Goal: Communication & Community: Answer question/provide support

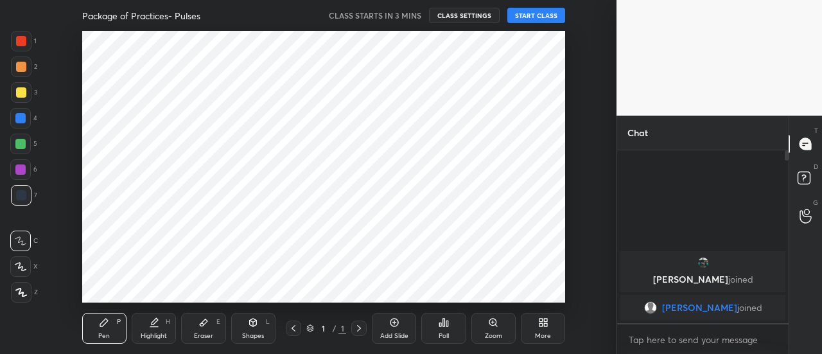
scroll to position [63918, 63625]
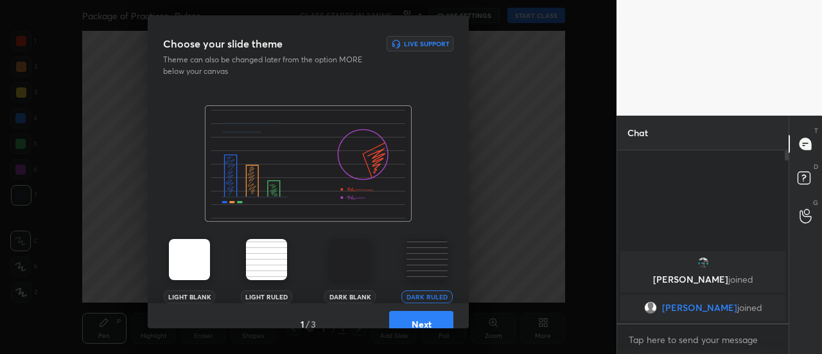
click at [413, 321] on button "Next" at bounding box center [421, 324] width 64 height 26
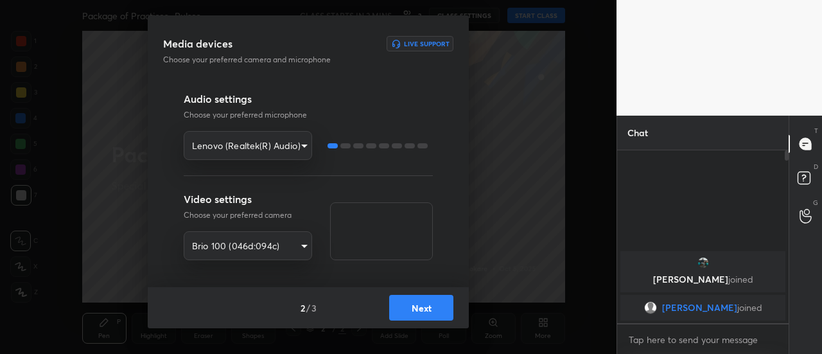
click at [416, 304] on button "Next" at bounding box center [421, 308] width 64 height 26
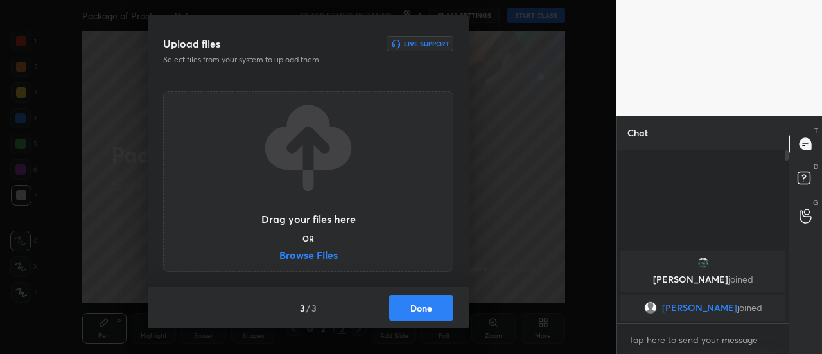
click at [431, 309] on button "Done" at bounding box center [421, 308] width 64 height 26
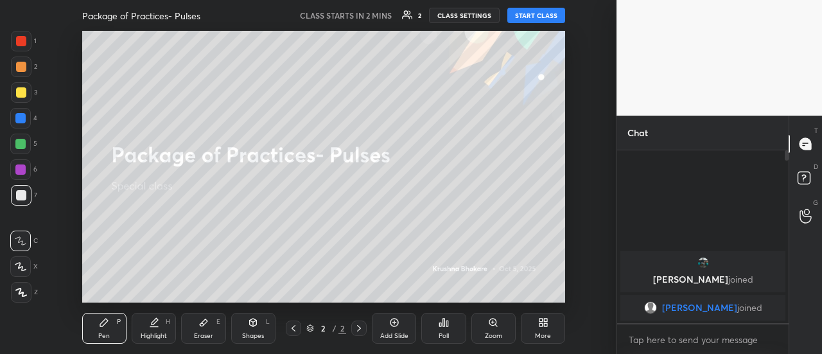
click at [548, 325] on div "More" at bounding box center [543, 328] width 44 height 31
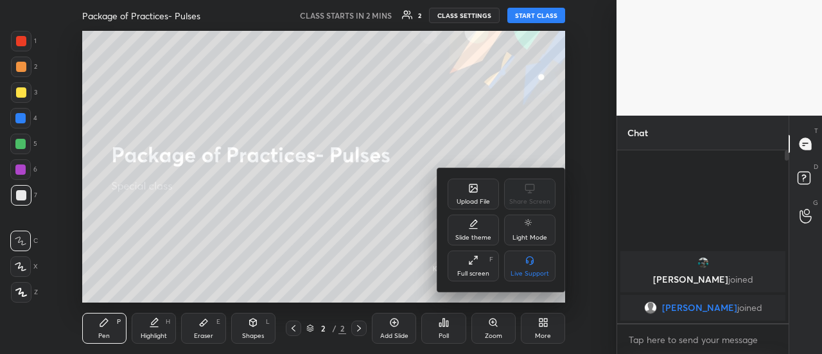
click at [474, 198] on div "Upload File" at bounding box center [472, 201] width 33 height 6
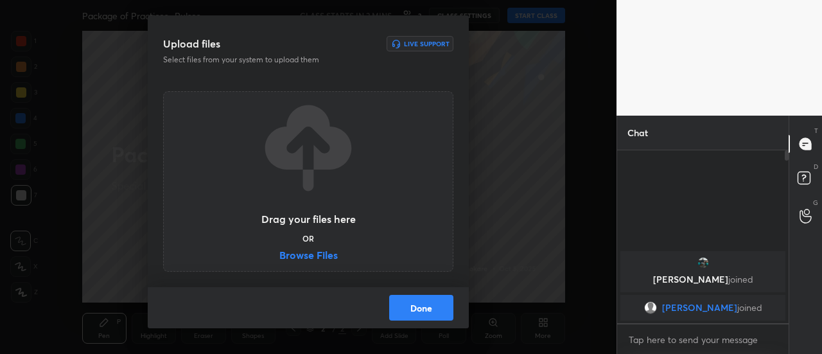
click at [325, 251] on label "Browse Files" at bounding box center [308, 256] width 58 height 13
click at [279, 251] on input "Browse Files" at bounding box center [279, 256] width 0 height 13
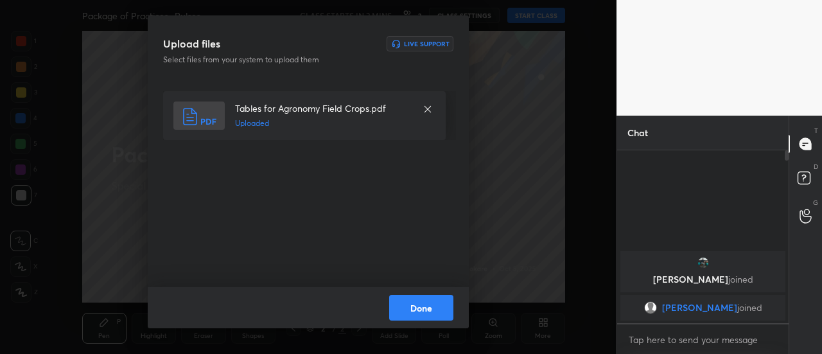
click at [447, 307] on button "Done" at bounding box center [421, 308] width 64 height 26
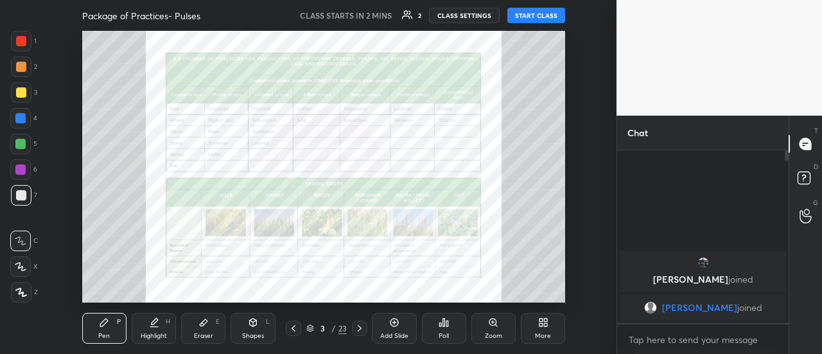
click at [356, 331] on icon at bounding box center [359, 328] width 10 height 10
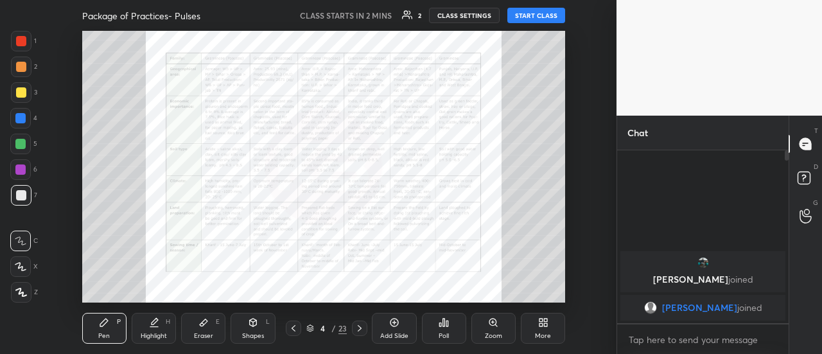
click at [356, 331] on icon at bounding box center [359, 328] width 10 height 10
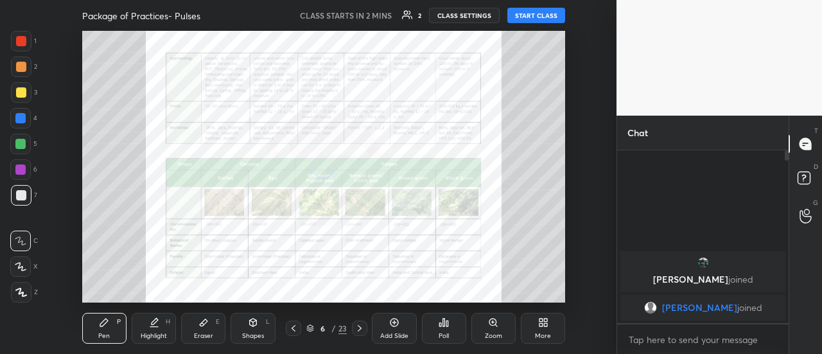
click at [356, 331] on icon at bounding box center [359, 328] width 10 height 10
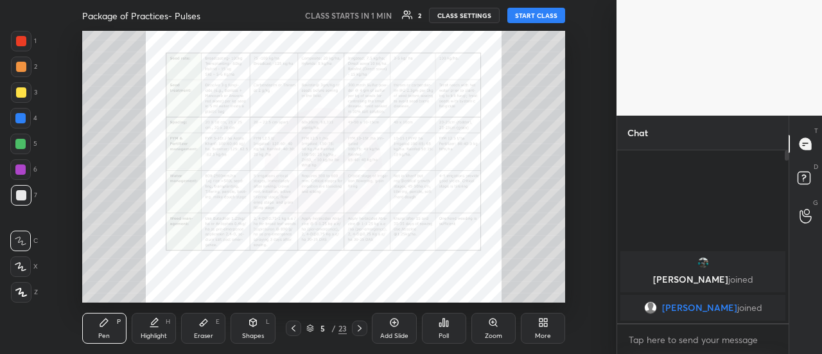
click at [264, 335] on div "Shapes L" at bounding box center [252, 328] width 44 height 31
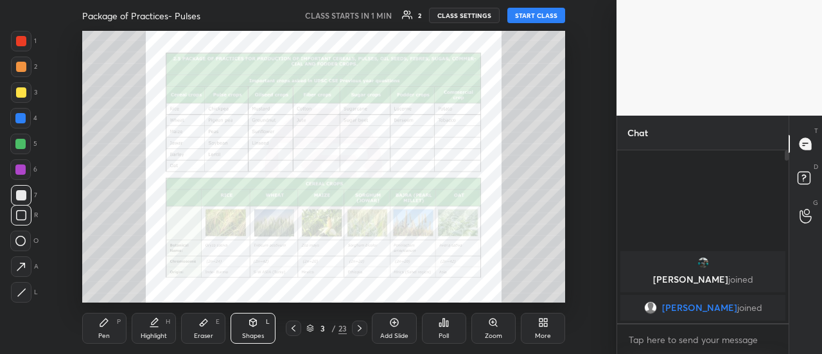
click at [264, 335] on div "Shapes L" at bounding box center [252, 328] width 44 height 31
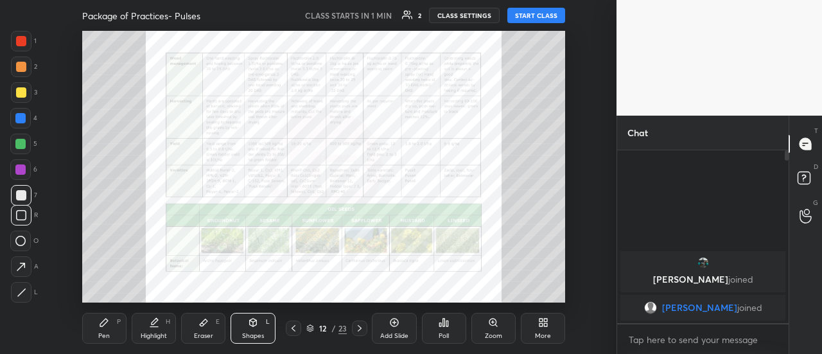
click at [295, 327] on icon at bounding box center [293, 328] width 10 height 10
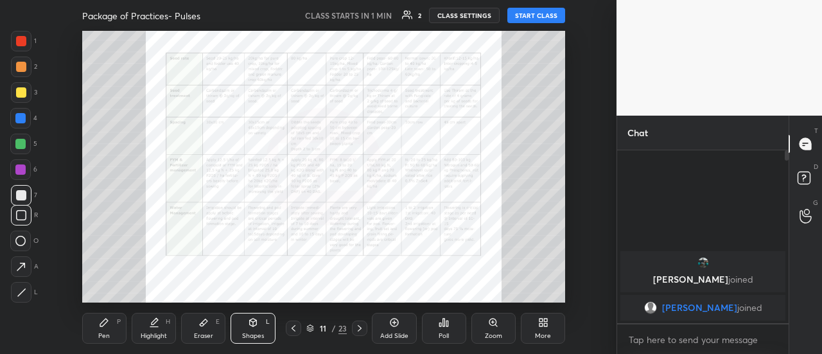
click at [291, 327] on icon at bounding box center [293, 328] width 10 height 10
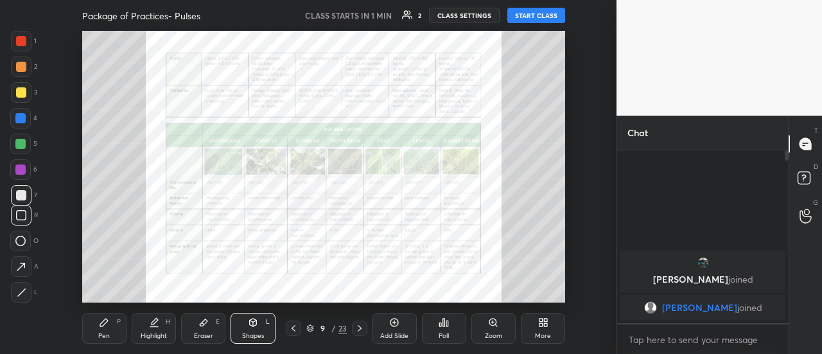
click at [291, 327] on icon at bounding box center [293, 328] width 10 height 10
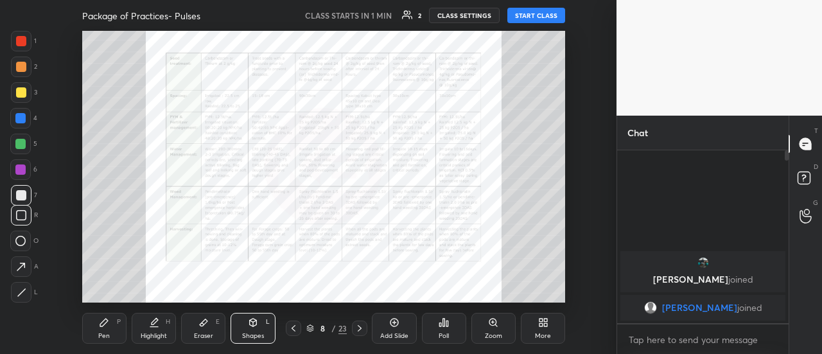
click at [291, 327] on icon at bounding box center [293, 328] width 10 height 10
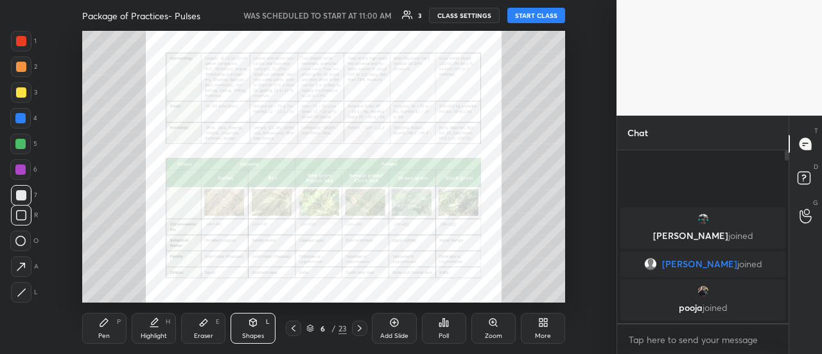
click at [363, 325] on icon at bounding box center [359, 328] width 10 height 10
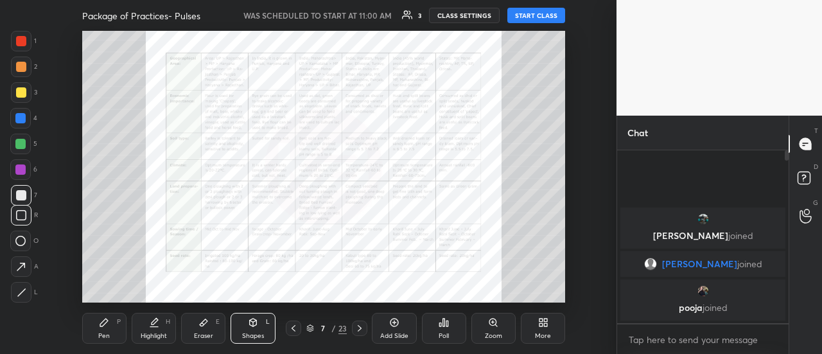
click at [363, 325] on icon at bounding box center [359, 328] width 10 height 10
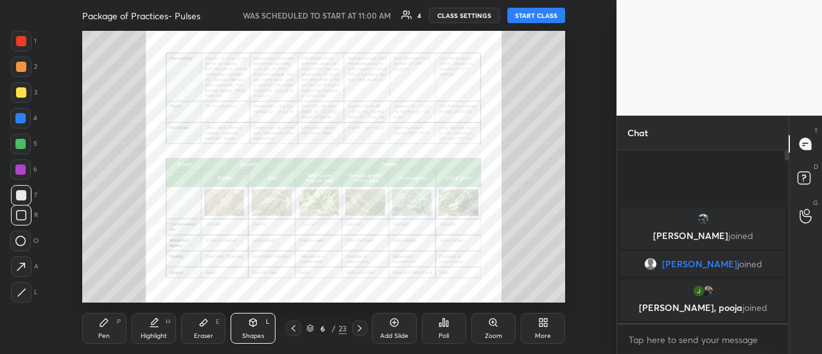
click at [540, 16] on button "START CLASS" at bounding box center [536, 15] width 58 height 15
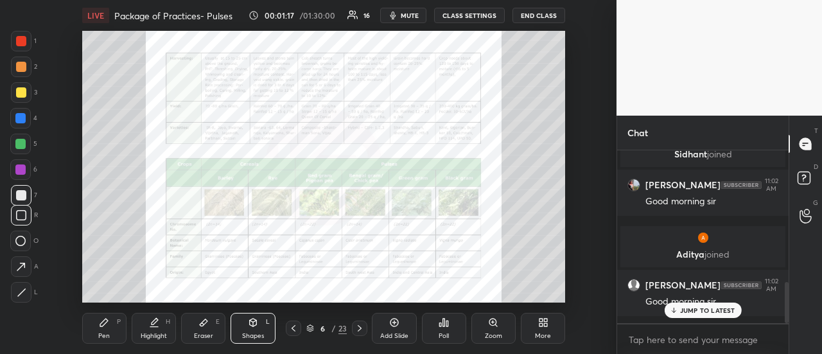
scroll to position [556, 0]
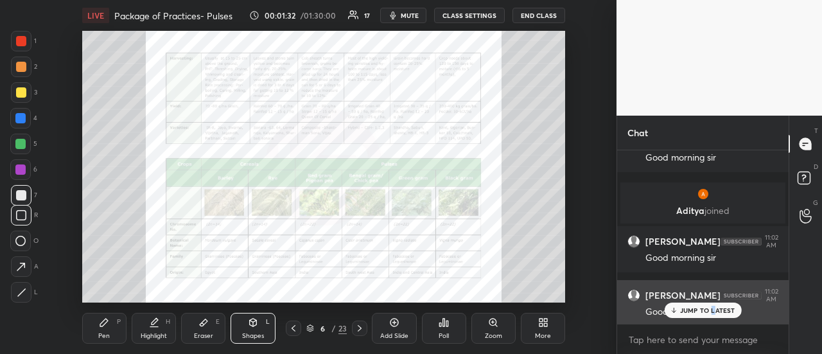
click at [713, 311] on p "JUMP TO LATEST" at bounding box center [707, 310] width 55 height 8
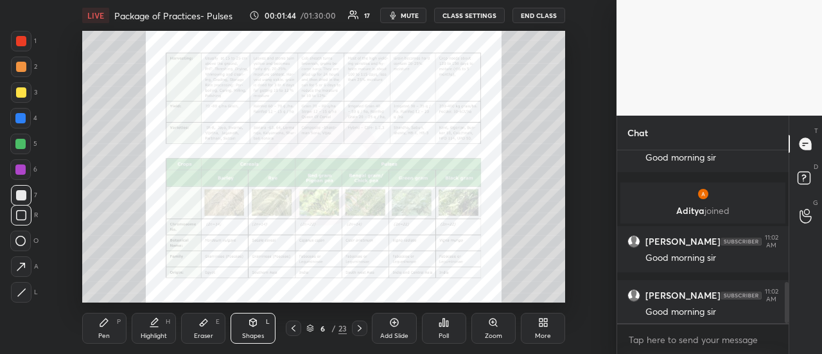
click at [102, 333] on div "Pen" at bounding box center [104, 336] width 12 height 6
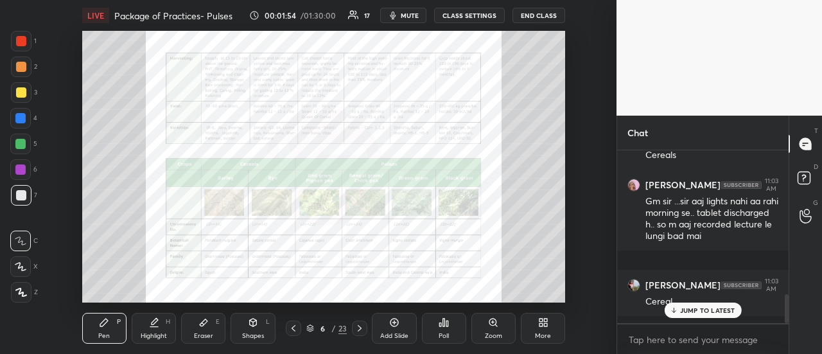
scroll to position [915, 0]
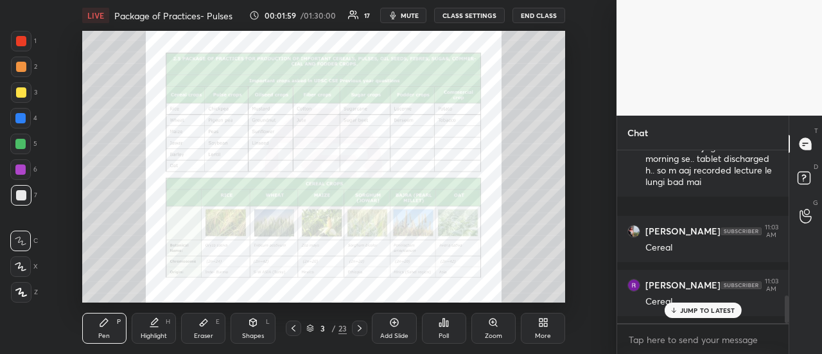
click at [17, 42] on div at bounding box center [21, 41] width 21 height 21
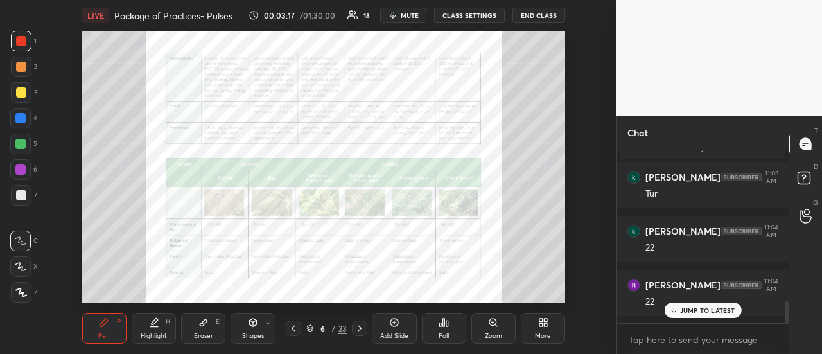
scroll to position [1259, 0]
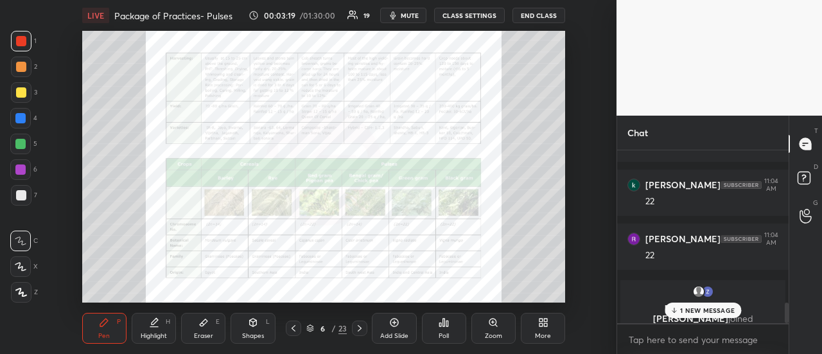
click at [359, 329] on icon at bounding box center [359, 328] width 10 height 10
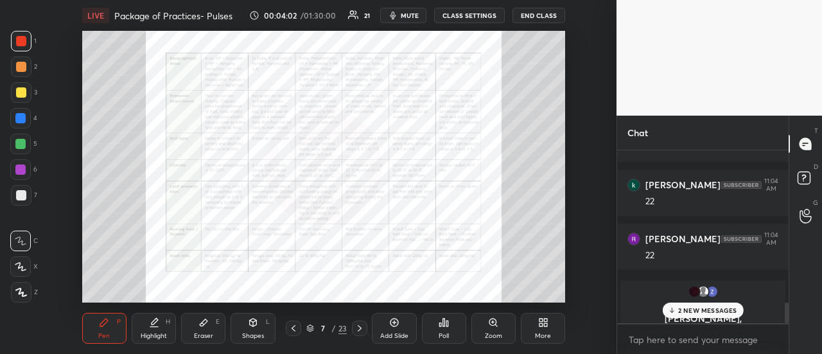
click at [711, 313] on p "2 NEW MESSAGES" at bounding box center [707, 310] width 59 height 8
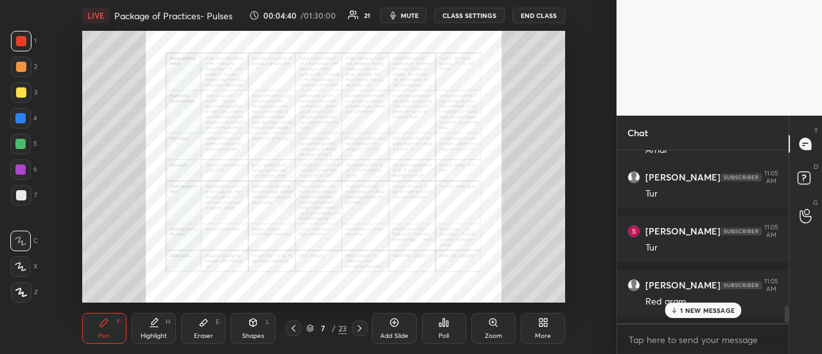
scroll to position [1562, 0]
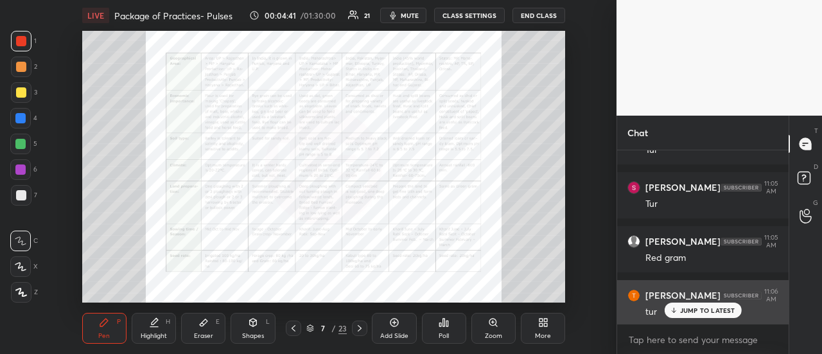
click at [687, 309] on p "JUMP TO LATEST" at bounding box center [707, 310] width 55 height 8
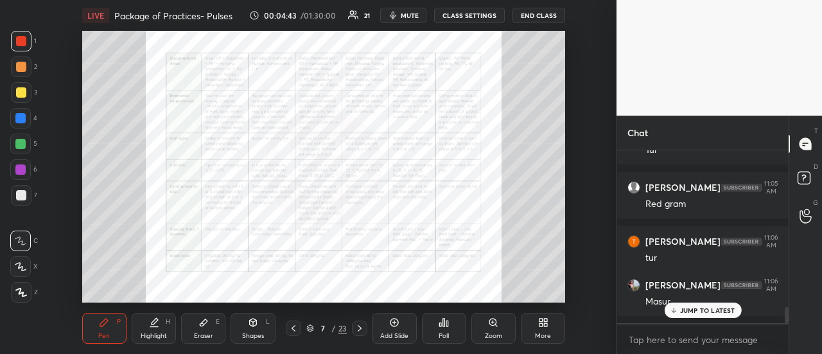
scroll to position [1660, 0]
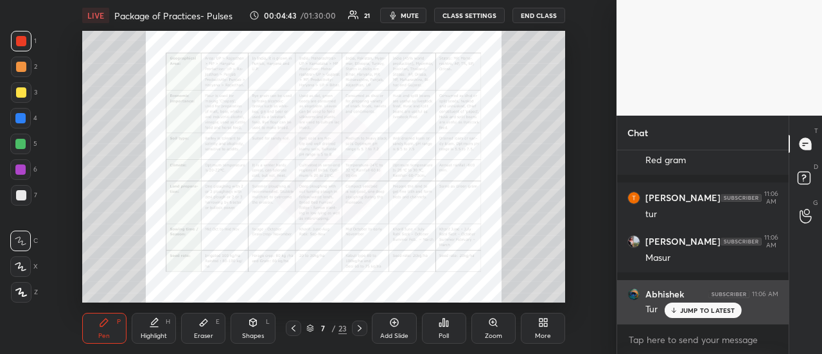
click at [673, 311] on icon at bounding box center [673, 309] width 0 height 4
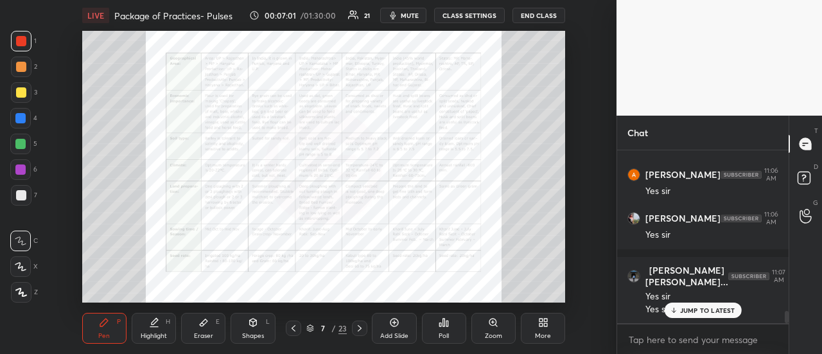
scroll to position [2225, 0]
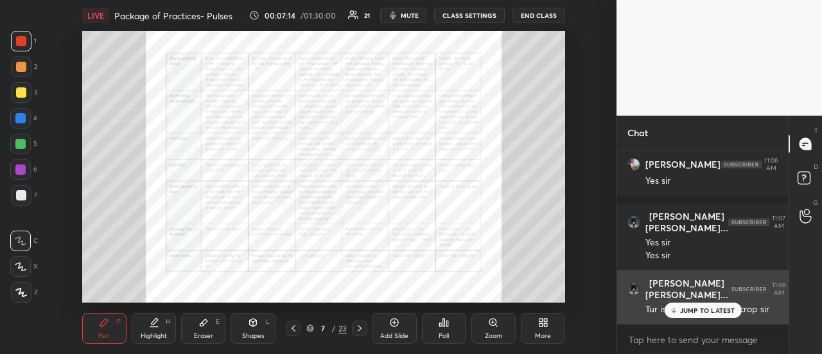
drag, startPoint x: 686, startPoint y: 311, endPoint x: 678, endPoint y: 313, distance: 7.8
click at [686, 311] on p "JUMP TO LATEST" at bounding box center [707, 310] width 55 height 8
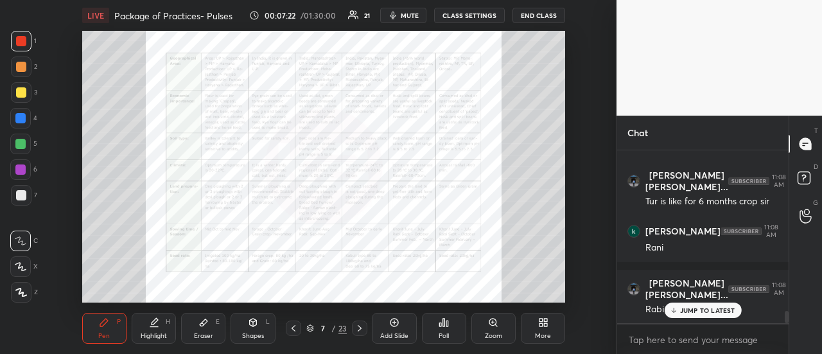
scroll to position [2387, 0]
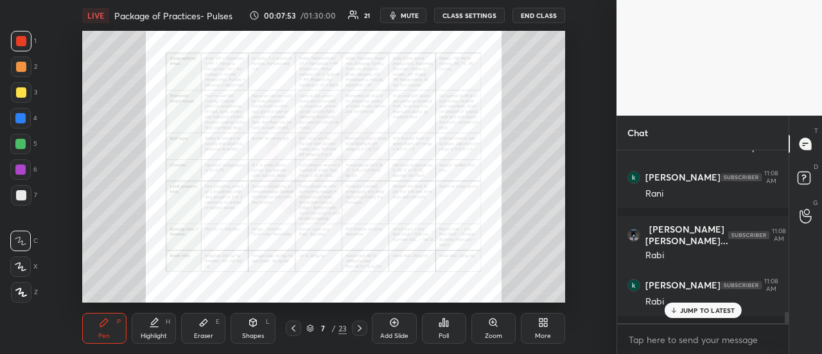
click at [360, 324] on icon at bounding box center [359, 328] width 10 height 10
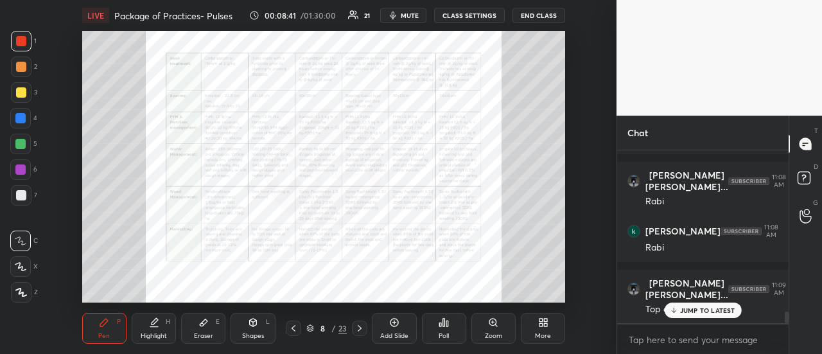
click at [689, 313] on p "JUMP TO LATEST" at bounding box center [707, 310] width 55 height 8
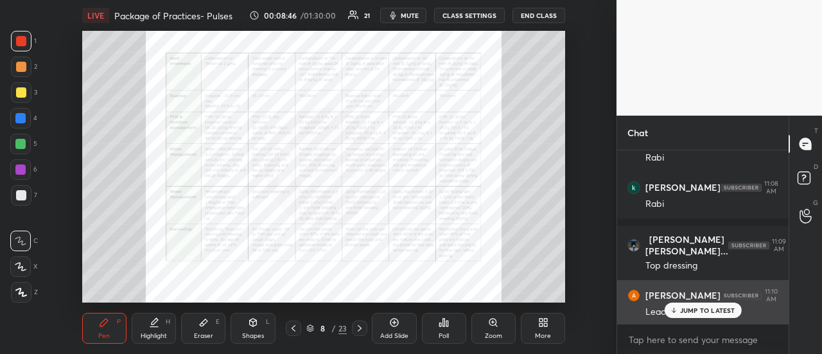
click at [691, 311] on p "JUMP TO LATEST" at bounding box center [707, 310] width 55 height 8
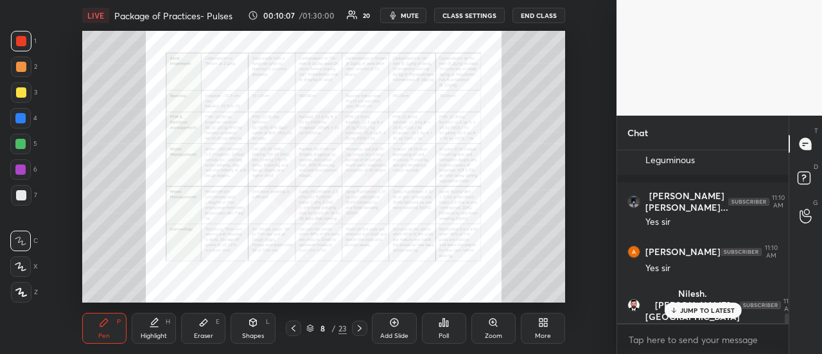
scroll to position [2887, 0]
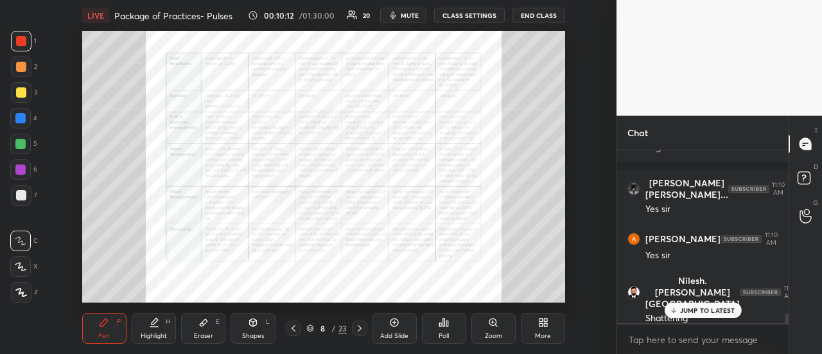
click at [361, 330] on icon at bounding box center [359, 328] width 10 height 10
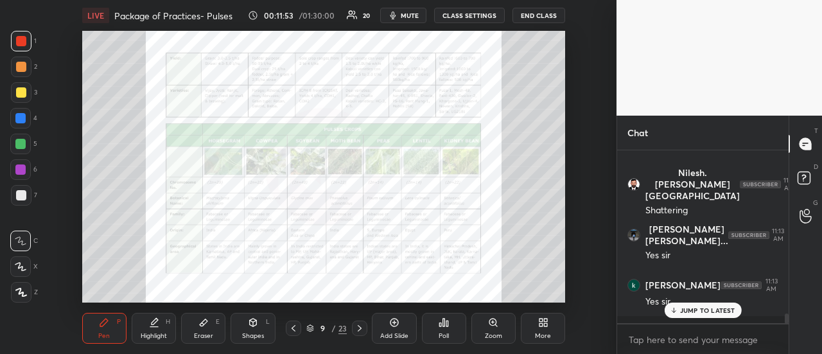
scroll to position [3039, 0]
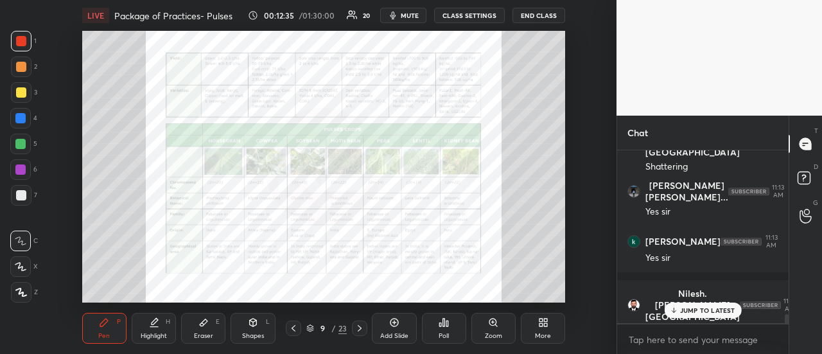
click at [363, 327] on icon at bounding box center [359, 328] width 10 height 10
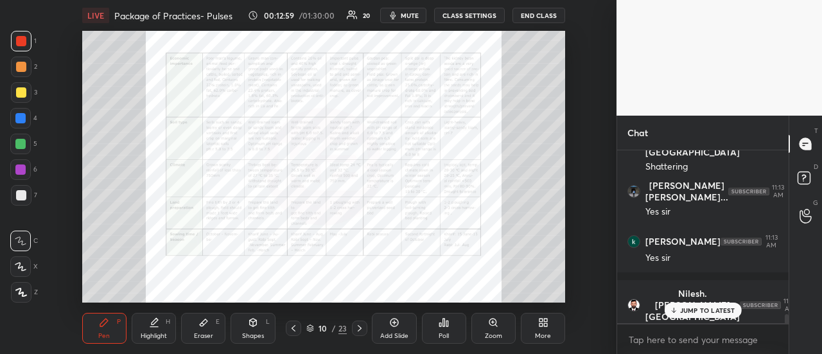
click at [286, 329] on div at bounding box center [293, 327] width 15 height 15
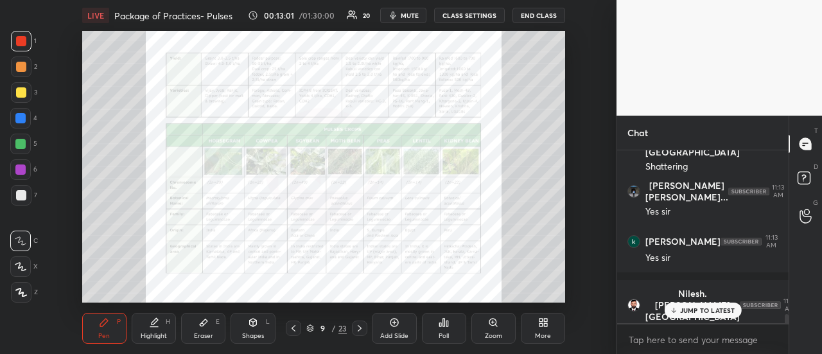
click at [361, 329] on icon at bounding box center [359, 328] width 10 height 10
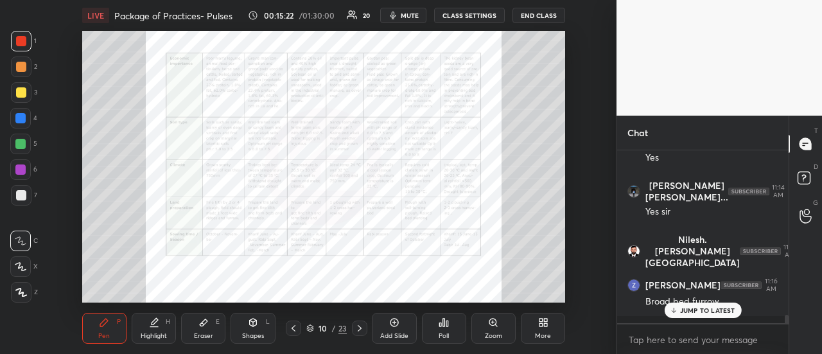
scroll to position [3450, 0]
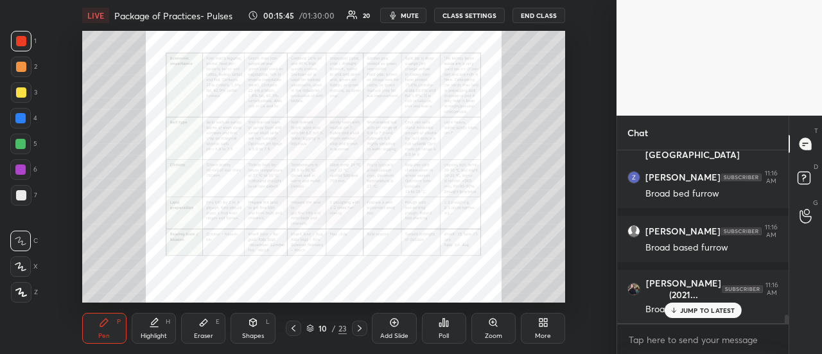
click at [359, 329] on icon at bounding box center [359, 328] width 10 height 10
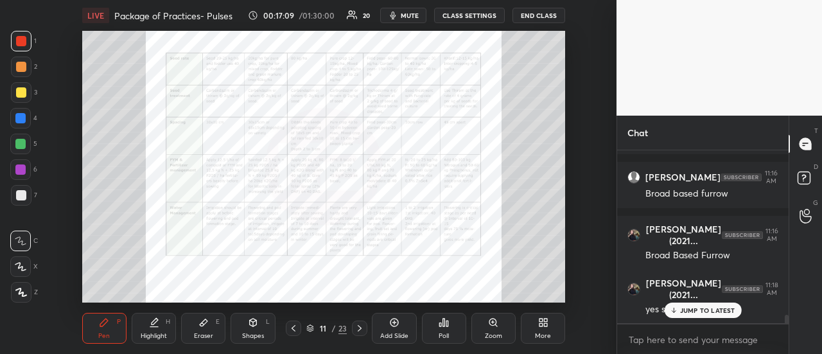
click at [361, 328] on icon at bounding box center [359, 328] width 10 height 10
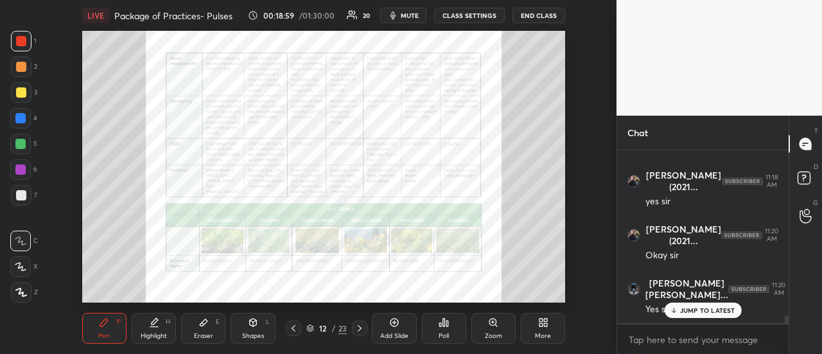
scroll to position [3665, 0]
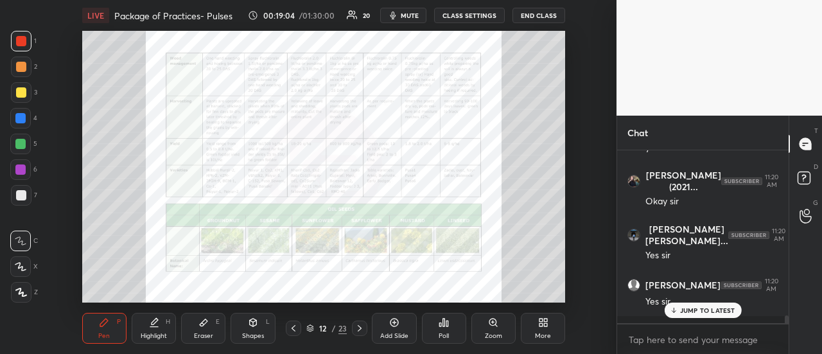
click at [693, 309] on p "JUMP TO LATEST" at bounding box center [707, 310] width 55 height 8
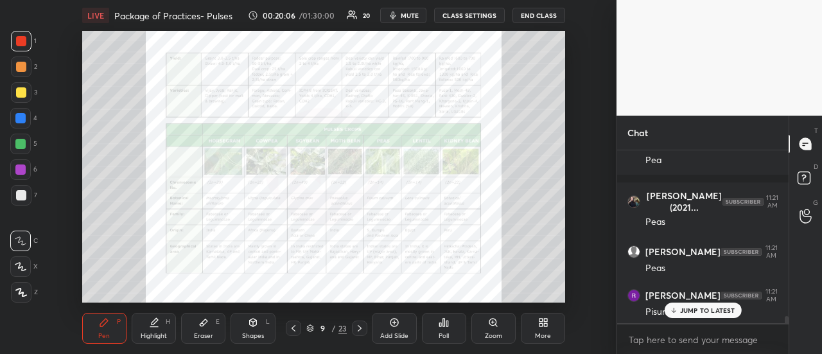
scroll to position [4109, 0]
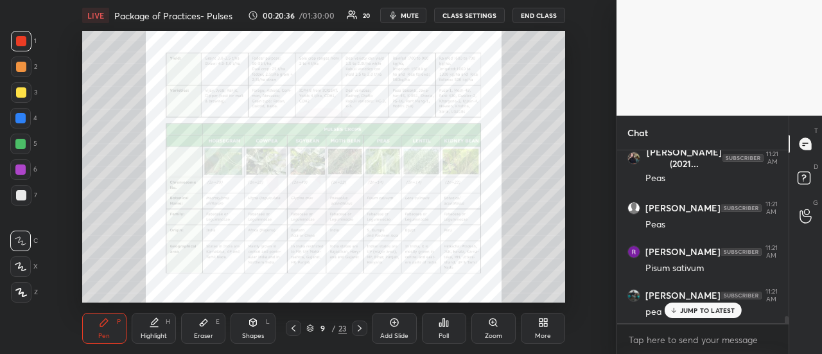
drag, startPoint x: 392, startPoint y: 325, endPoint x: 383, endPoint y: 324, distance: 9.1
click at [390, 326] on icon at bounding box center [394, 322] width 10 height 10
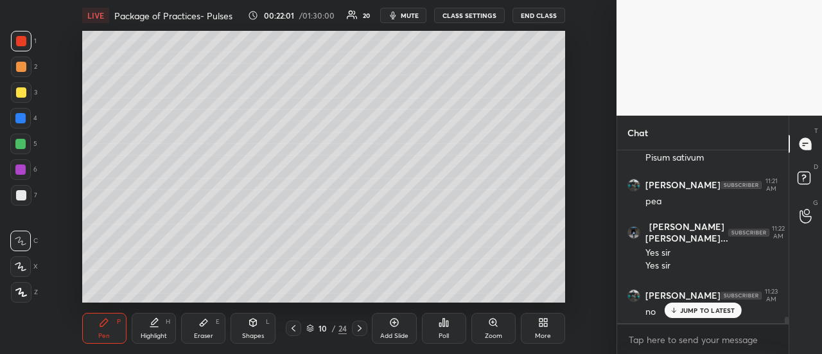
scroll to position [4274, 0]
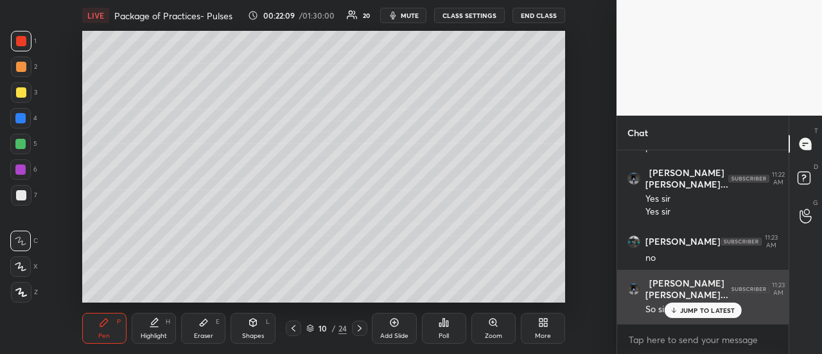
click at [688, 308] on p "JUMP TO LATEST" at bounding box center [707, 310] width 55 height 8
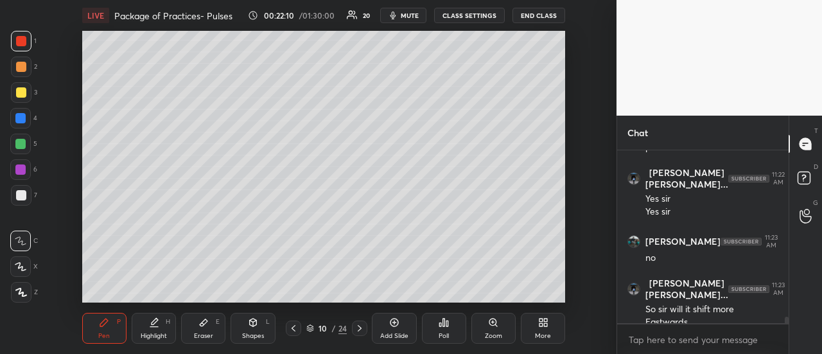
scroll to position [4287, 0]
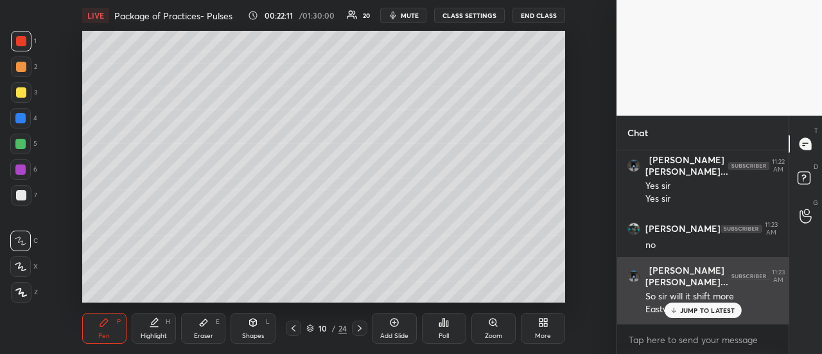
drag, startPoint x: 690, startPoint y: 315, endPoint x: 680, endPoint y: 316, distance: 9.6
click at [691, 316] on div "JUMP TO LATEST" at bounding box center [702, 309] width 77 height 15
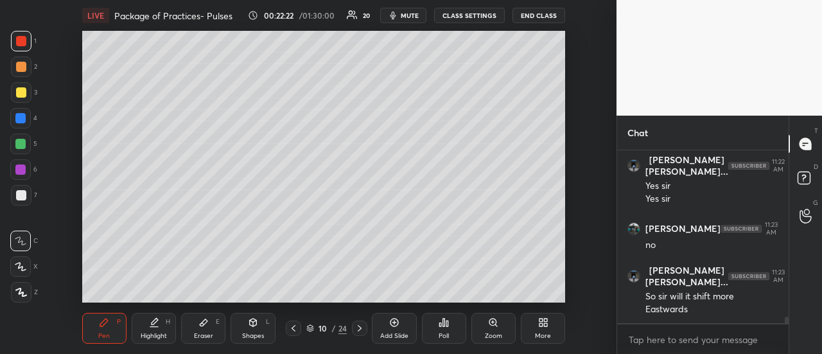
scroll to position [4299, 0]
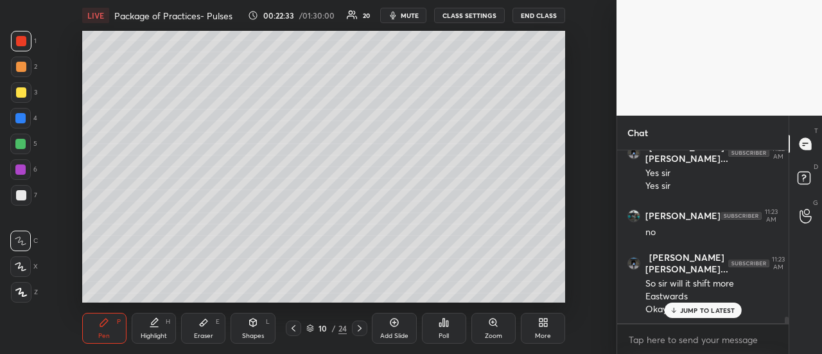
click at [289, 333] on div at bounding box center [293, 327] width 15 height 15
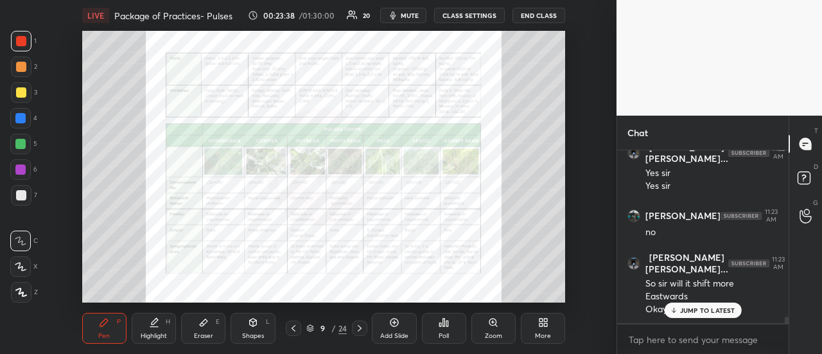
click at [358, 331] on icon at bounding box center [359, 328] width 10 height 10
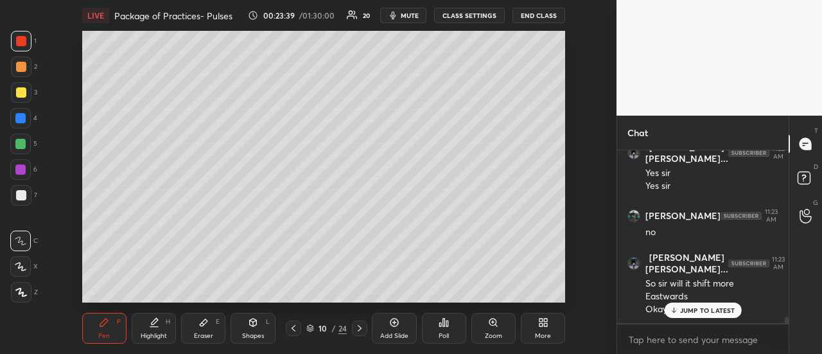
click at [359, 330] on icon at bounding box center [359, 328] width 10 height 10
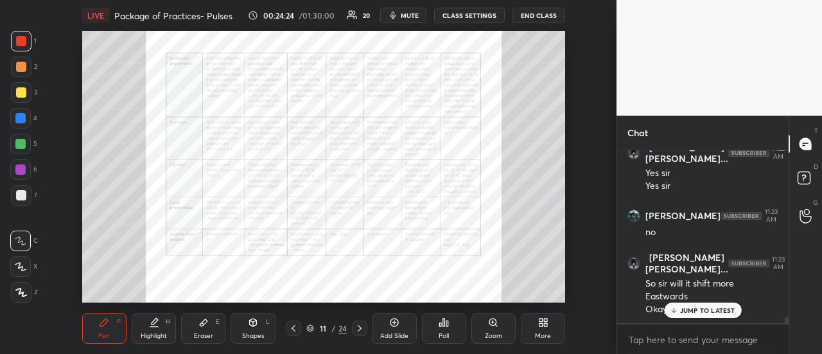
scroll to position [4353, 0]
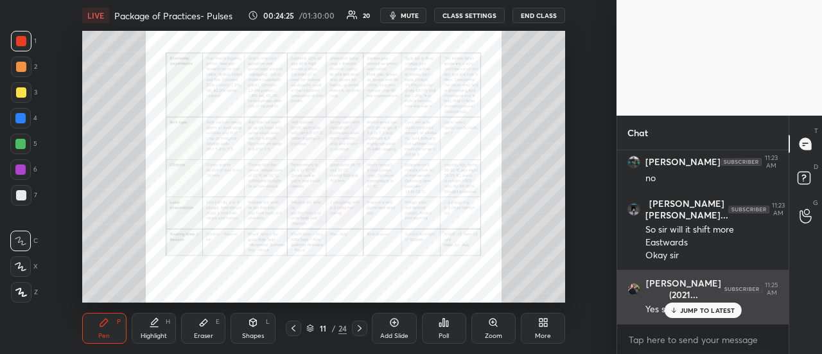
click at [678, 309] on div "JUMP TO LATEST" at bounding box center [702, 309] width 77 height 15
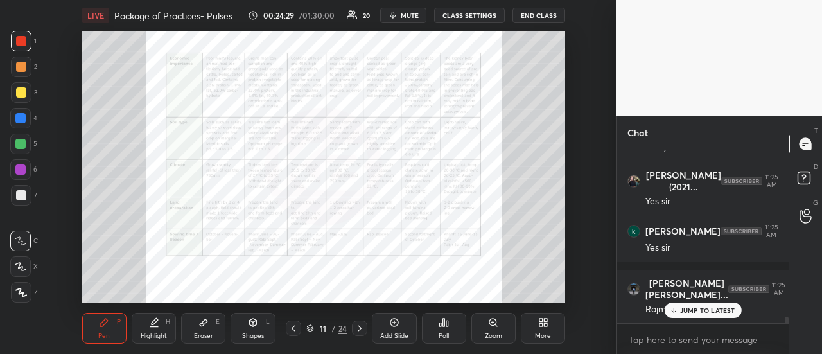
scroll to position [4515, 0]
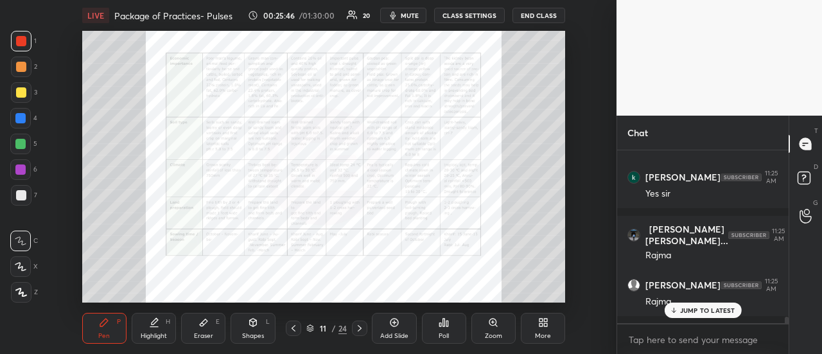
click at [359, 332] on icon at bounding box center [359, 328] width 10 height 10
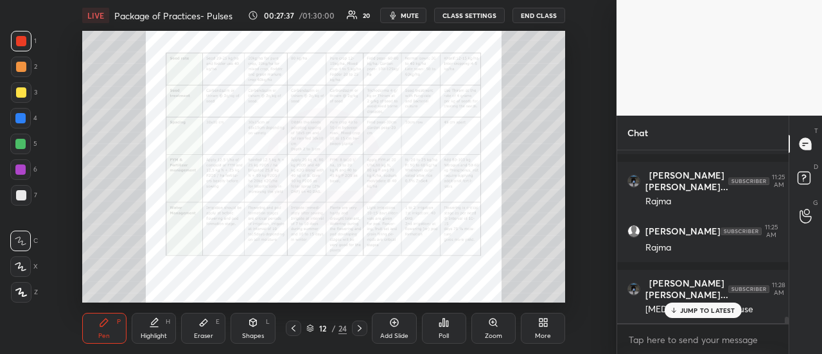
click at [358, 327] on icon at bounding box center [359, 328] width 10 height 10
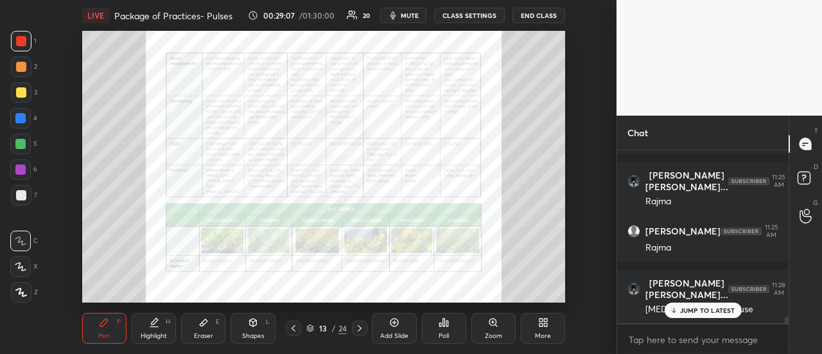
click at [294, 329] on icon at bounding box center [293, 328] width 10 height 10
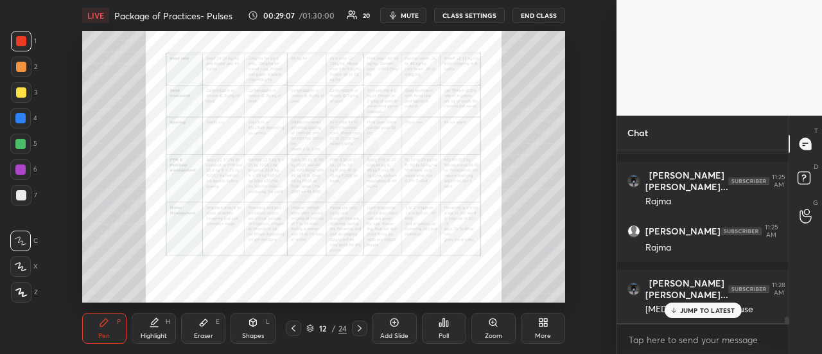
click at [295, 328] on icon at bounding box center [293, 328] width 10 height 10
click at [293, 329] on icon at bounding box center [293, 328] width 10 height 10
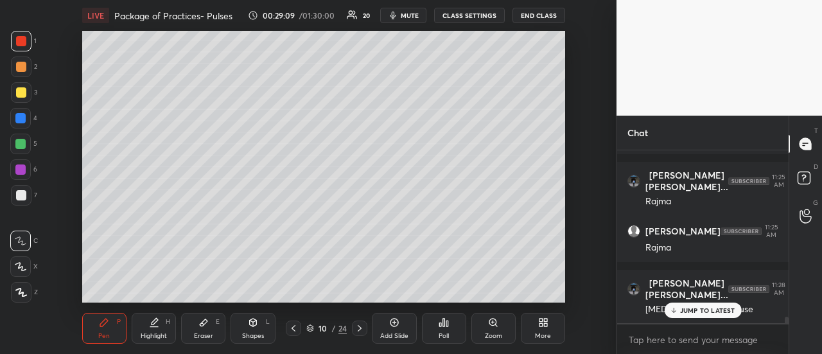
click at [293, 327] on icon at bounding box center [293, 328] width 10 height 10
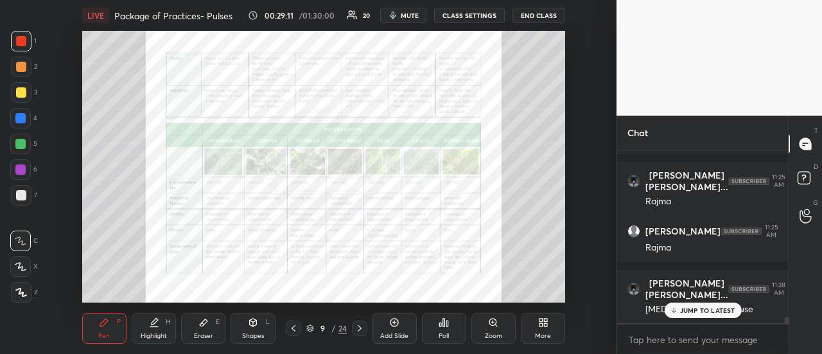
click at [291, 326] on icon at bounding box center [293, 328] width 10 height 10
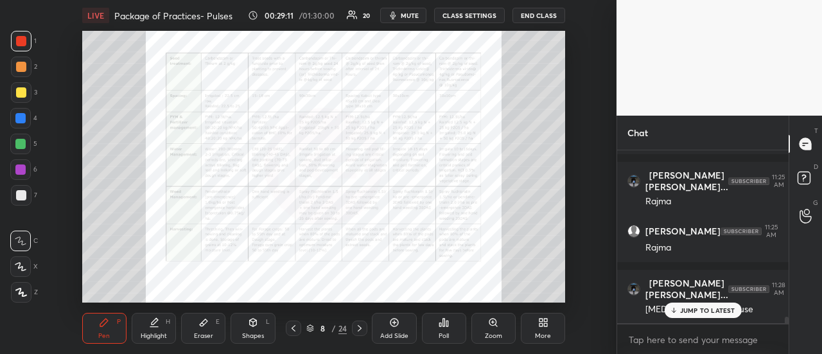
click at [292, 328] on icon at bounding box center [293, 328] width 4 height 6
click at [293, 329] on icon at bounding box center [293, 328] width 4 height 6
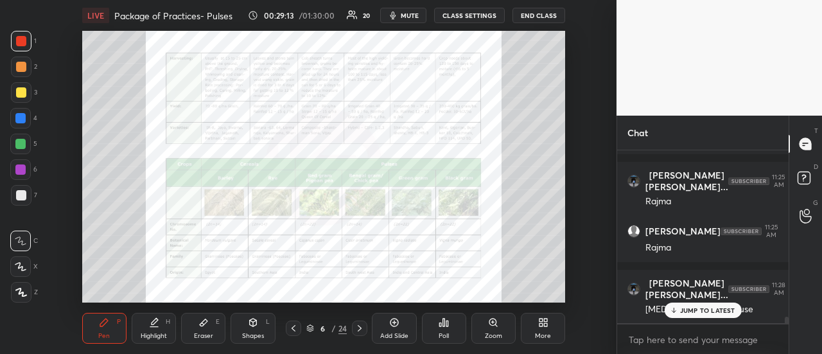
click at [293, 330] on icon at bounding box center [293, 328] width 10 height 10
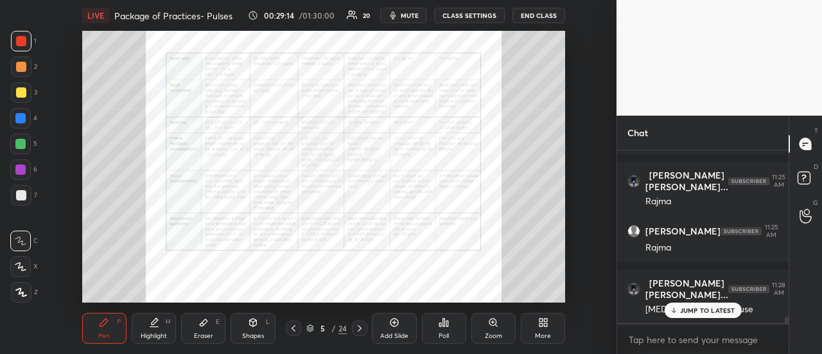
click at [293, 331] on icon at bounding box center [293, 328] width 10 height 10
click at [293, 329] on icon at bounding box center [293, 328] width 4 height 6
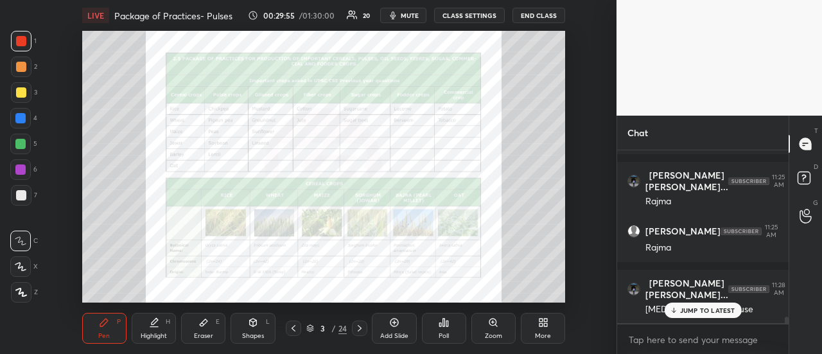
click at [705, 307] on p "JUMP TO LATEST" at bounding box center [707, 310] width 55 height 8
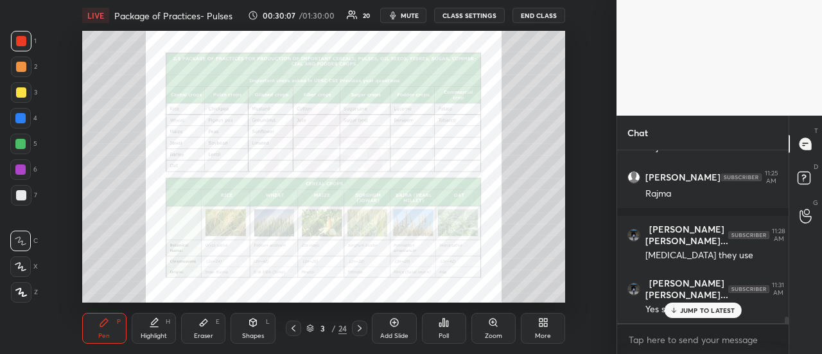
scroll to position [4667, 0]
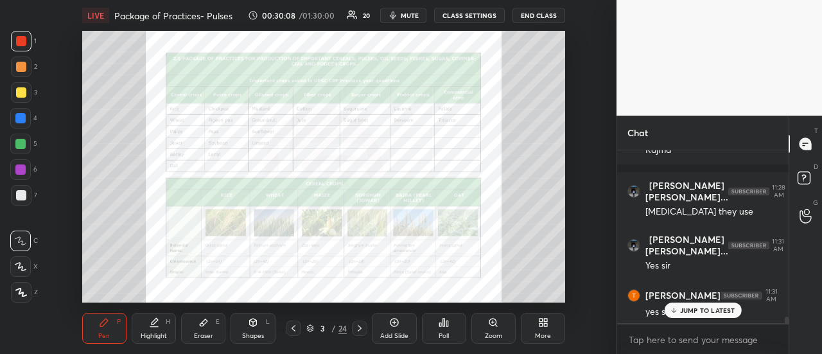
click at [675, 309] on icon at bounding box center [673, 310] width 8 height 8
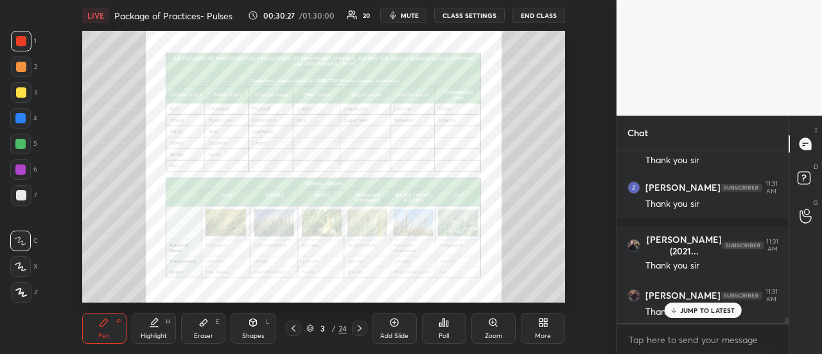
scroll to position [5175, 0]
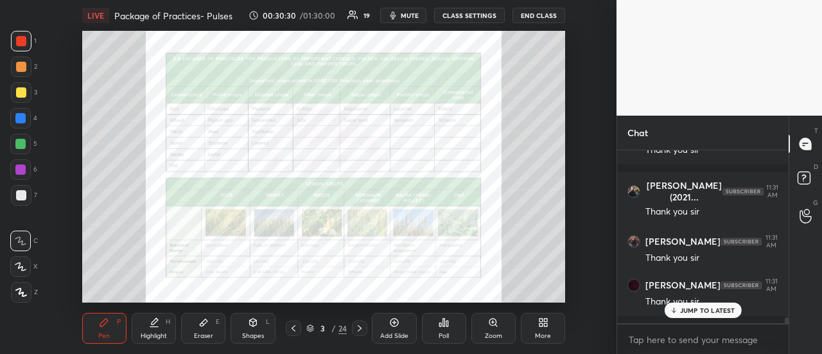
click at [539, 16] on button "END CLASS" at bounding box center [538, 15] width 53 height 15
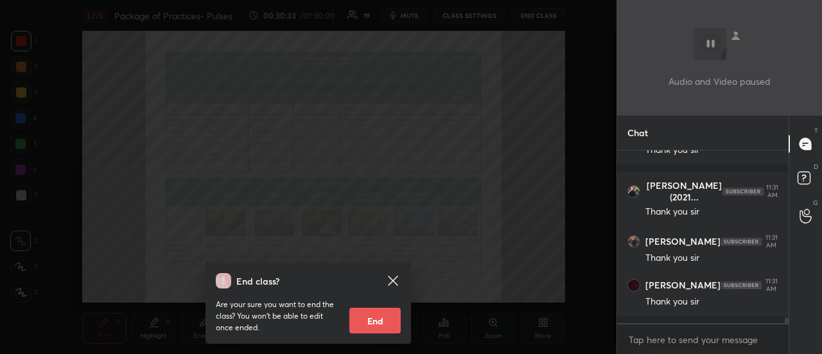
scroll to position [5229, 0]
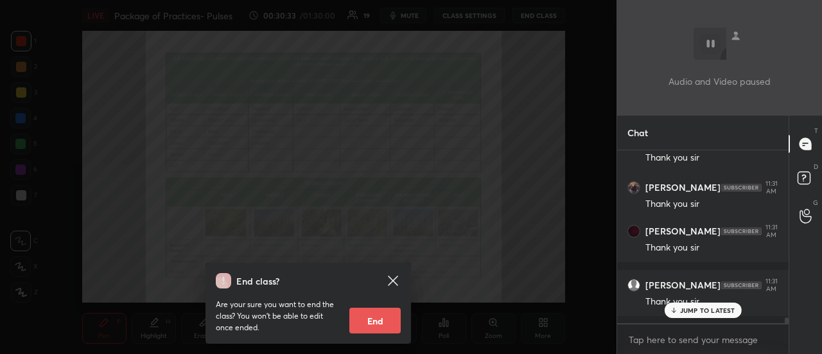
click at [386, 316] on button "End" at bounding box center [374, 320] width 51 height 26
type textarea "x"
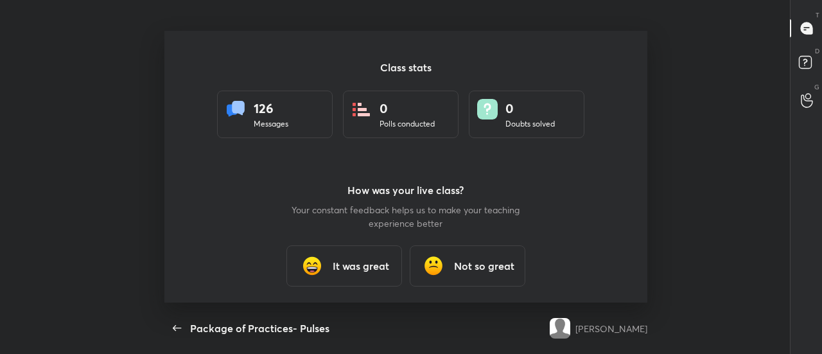
scroll to position [0, 0]
click at [361, 270] on h3 "It was great" at bounding box center [361, 265] width 56 height 15
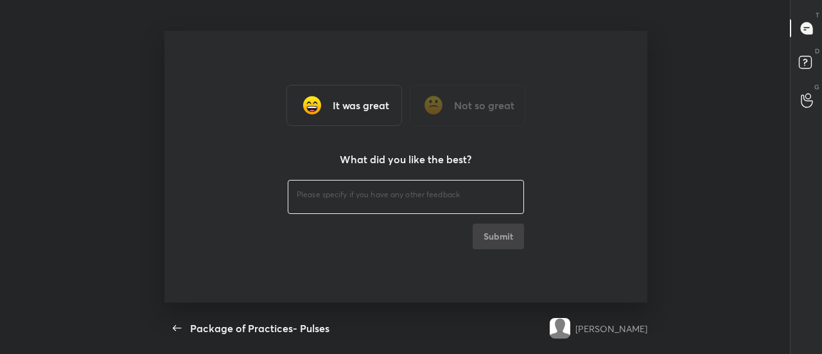
click at [318, 198] on textarea at bounding box center [406, 195] width 218 height 12
type textarea "Thanks"
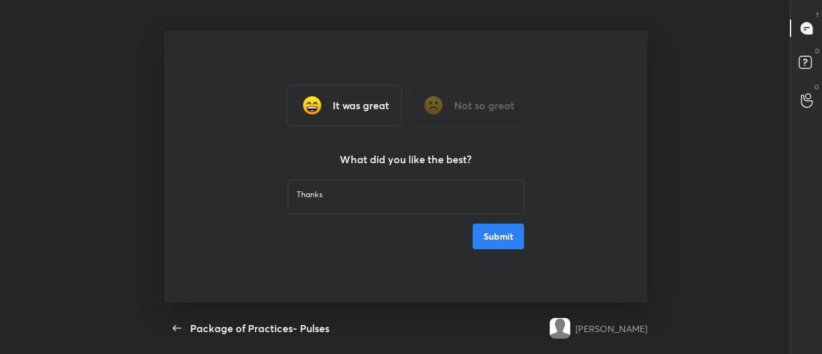
click at [514, 233] on button "Submit" at bounding box center [497, 236] width 51 height 26
